Goal: Transaction & Acquisition: Purchase product/service

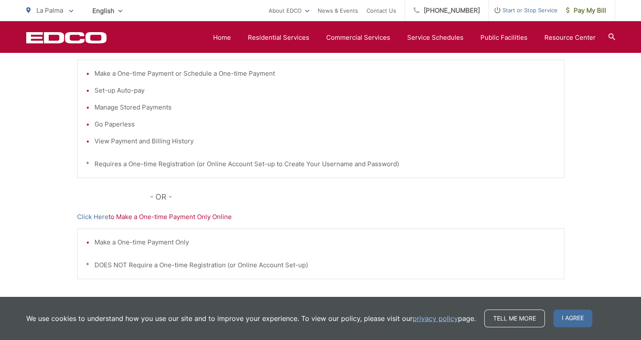
scroll to position [207, 0]
click at [578, 322] on span "I agree" at bounding box center [572, 319] width 39 height 18
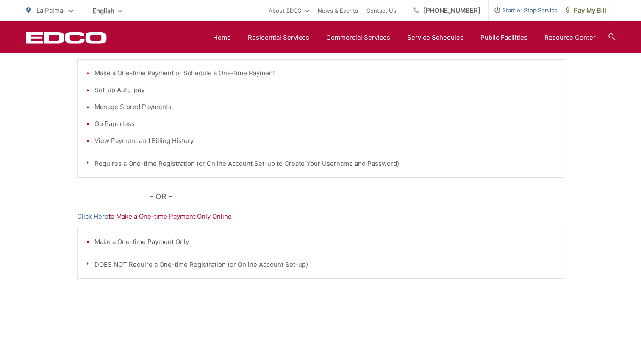
scroll to position [261, 0]
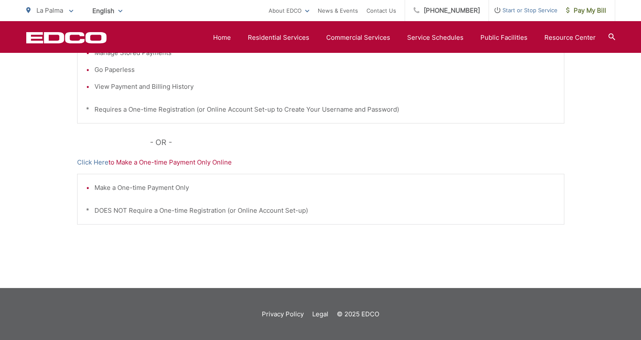
click at [208, 161] on p "Click Here to Make a One-time Payment Only Online" at bounding box center [320, 163] width 487 height 10
click at [98, 159] on link "Click Here" at bounding box center [92, 163] width 31 height 10
click at [225, 39] on link "Home" at bounding box center [222, 38] width 18 height 10
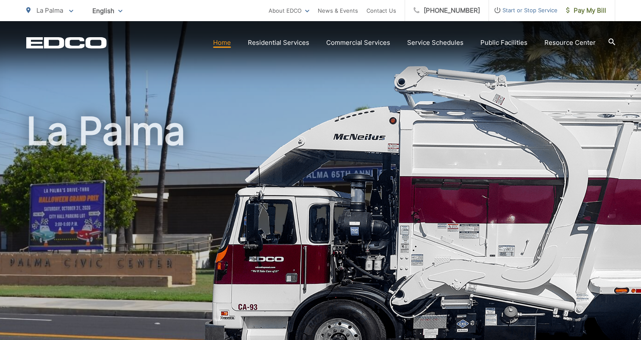
click at [67, 10] on p "La Palma" at bounding box center [49, 11] width 47 height 10
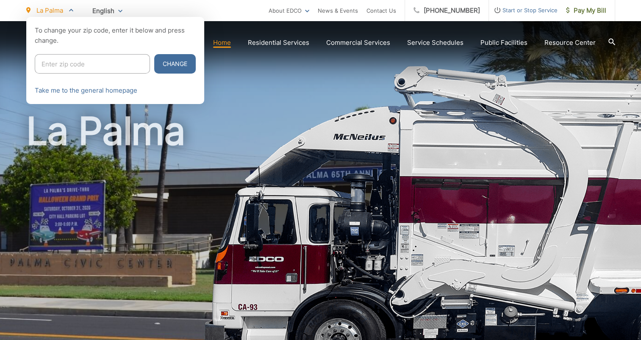
click at [72, 62] on input "Enter zip code" at bounding box center [92, 63] width 115 height 19
type input "91942"
click at [154, 54] on button "Change" at bounding box center [175, 63] width 42 height 19
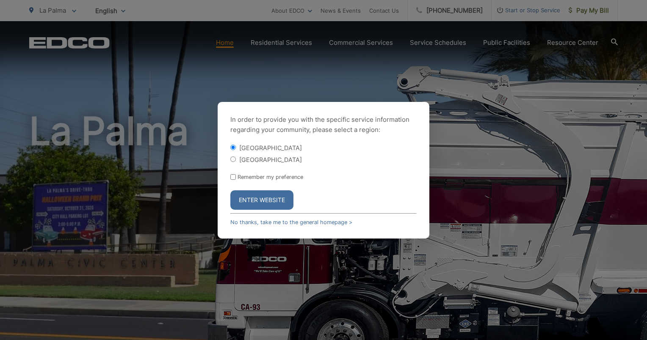
click at [256, 199] on button "Enter Website" at bounding box center [261, 200] width 63 height 19
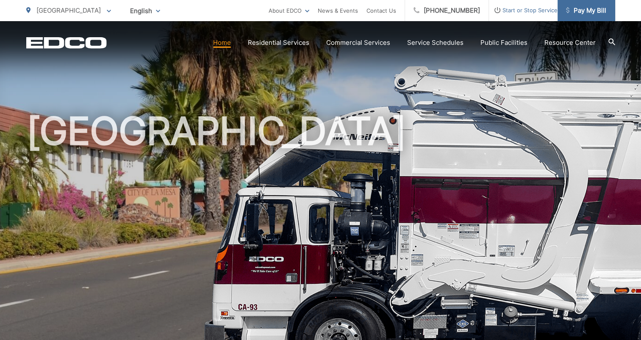
click at [595, 7] on span "Pay My Bill" at bounding box center [586, 11] width 40 height 10
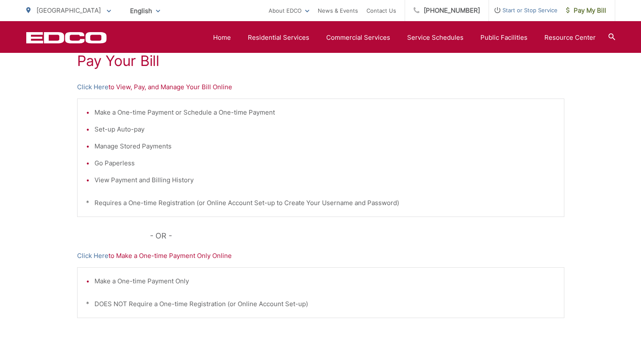
scroll to position [154, 0]
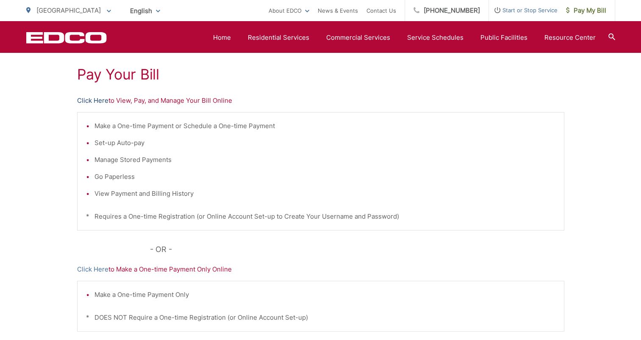
click at [86, 102] on link "Click Here" at bounding box center [92, 101] width 31 height 10
